Goal: Task Accomplishment & Management: Manage account settings

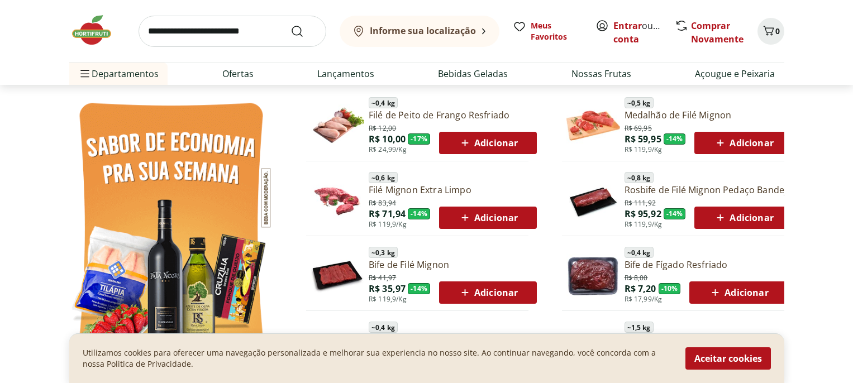
scroll to position [637, 0]
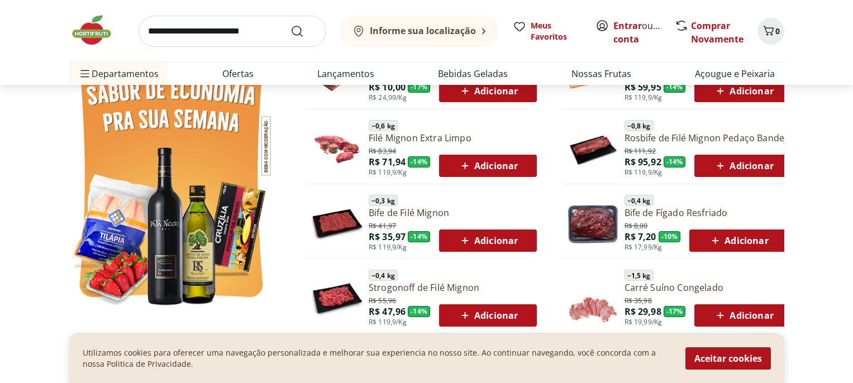
click at [710, 242] on icon at bounding box center [715, 240] width 14 height 13
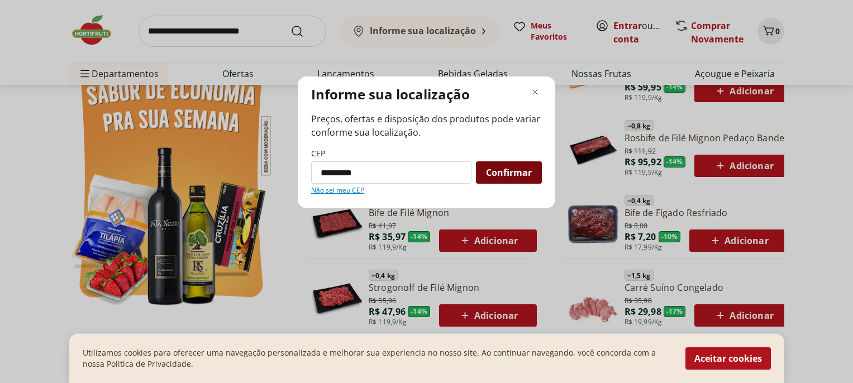
type input "*********"
click at [504, 169] on span "Confirmar" at bounding box center [509, 172] width 46 height 9
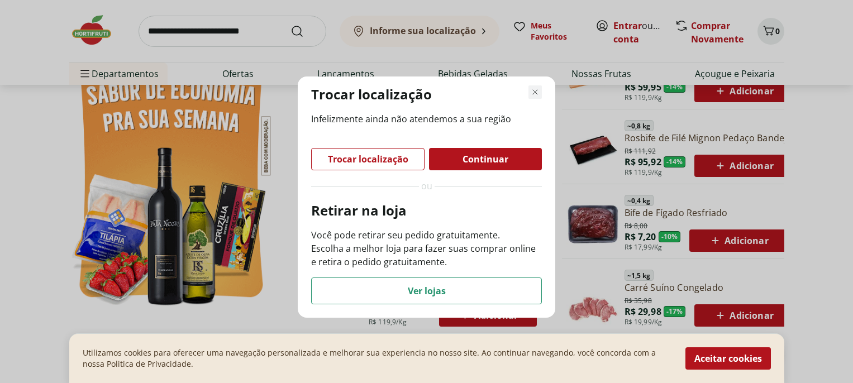
click at [534, 96] on icon "Fechar modal de regionalização" at bounding box center [534, 91] width 13 height 13
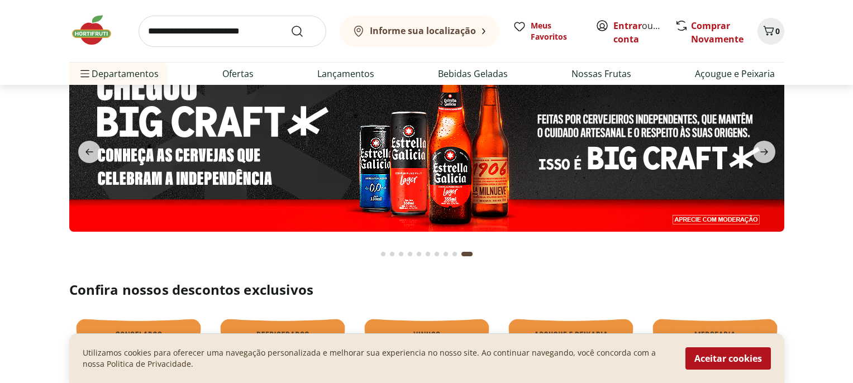
scroll to position [0, 0]
